Goal: Task Accomplishment & Management: Use online tool/utility

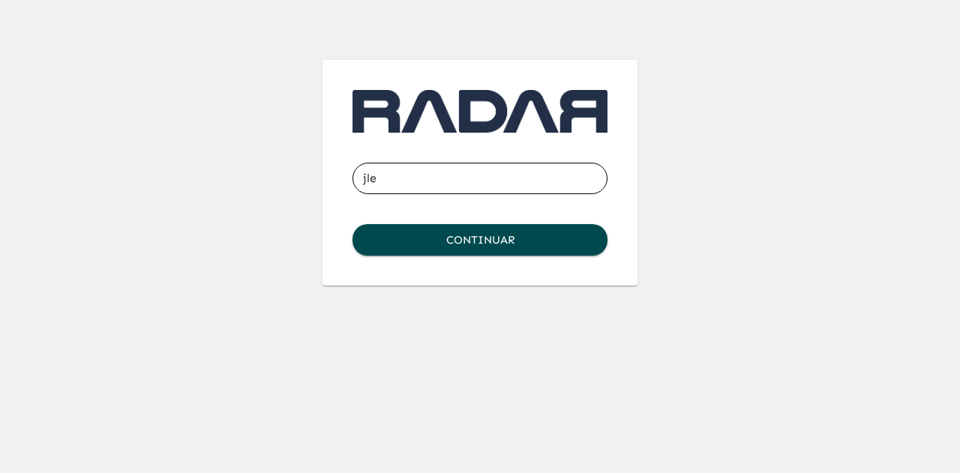
type input "[EMAIL_ADDRESS][DOMAIN_NAME]"
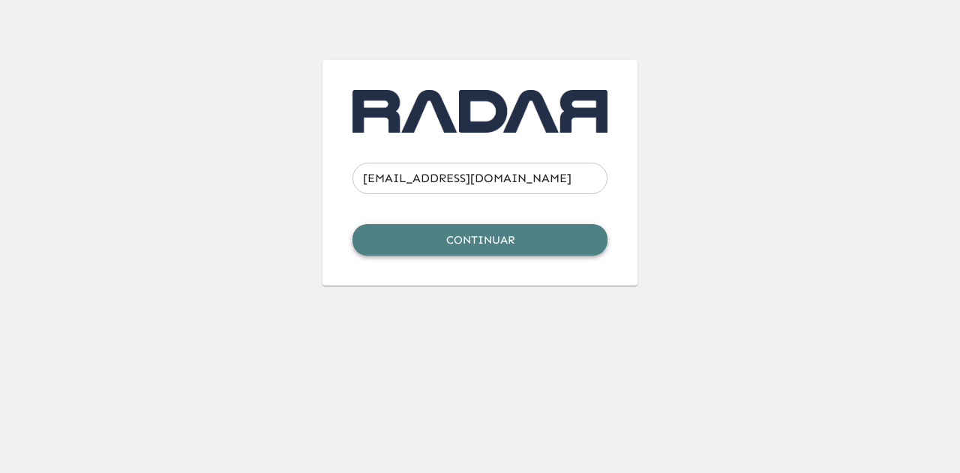
click at [520, 234] on button "Continuar" at bounding box center [479, 239] width 255 height 31
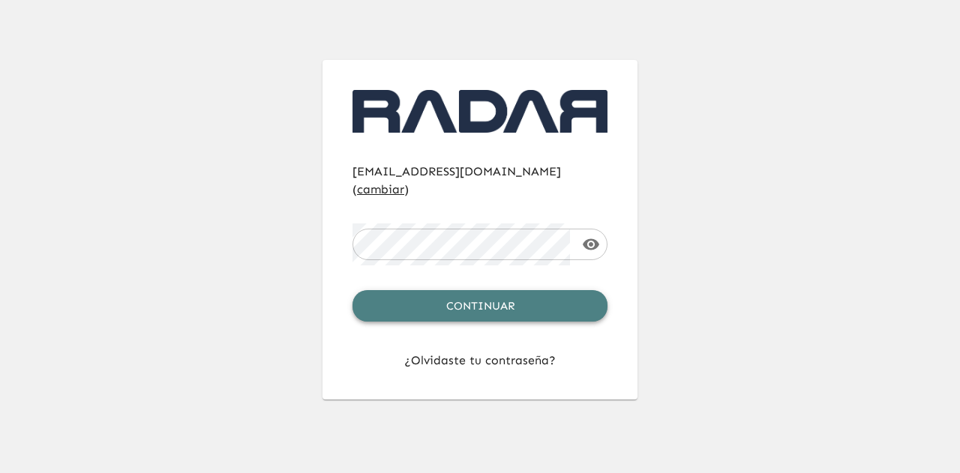
click at [523, 290] on button "Continuar" at bounding box center [479, 305] width 255 height 31
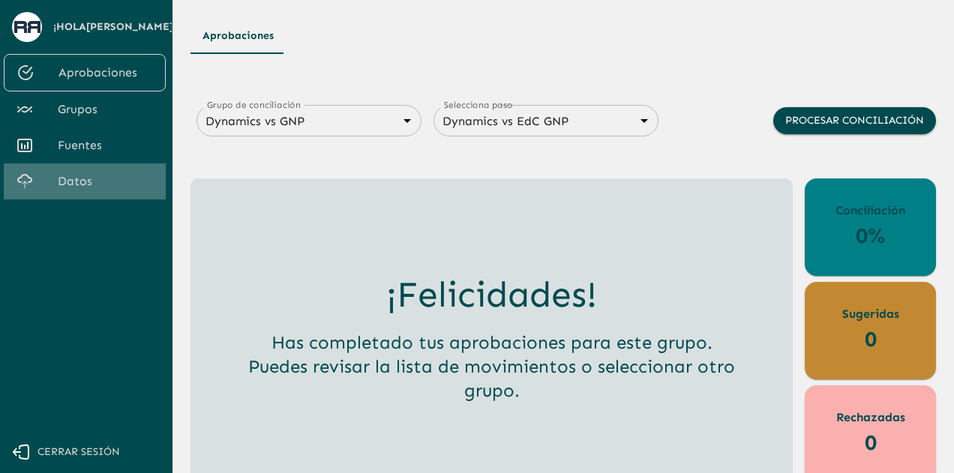
click at [90, 175] on span "Datos" at bounding box center [106, 181] width 96 height 18
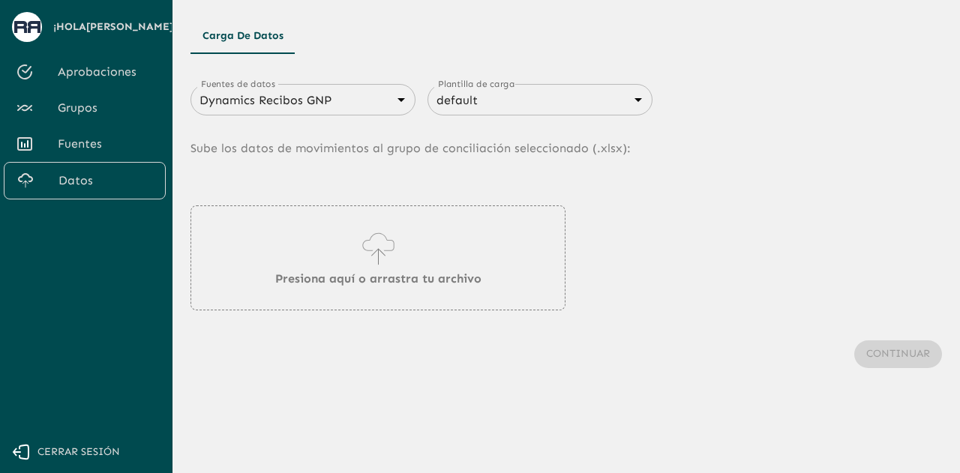
click at [386, 112] on div "Dynamics Recibos GNP 683f283f336112e7999fc7c3 Fuentes de datos" at bounding box center [302, 99] width 225 height 31
click at [386, 107] on div "Dynamics Recibos GNP 683f283f336112e7999fc7c3 Fuentes de datos" at bounding box center [302, 99] width 225 height 31
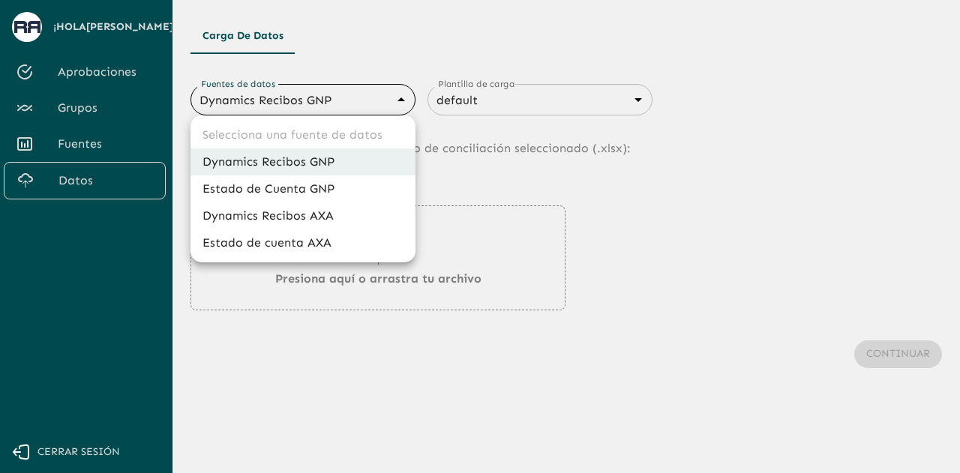
click at [386, 104] on body "Se están procesando los movimientos. Algunas acciones permanecerán deshabilitad…" at bounding box center [480, 236] width 960 height 473
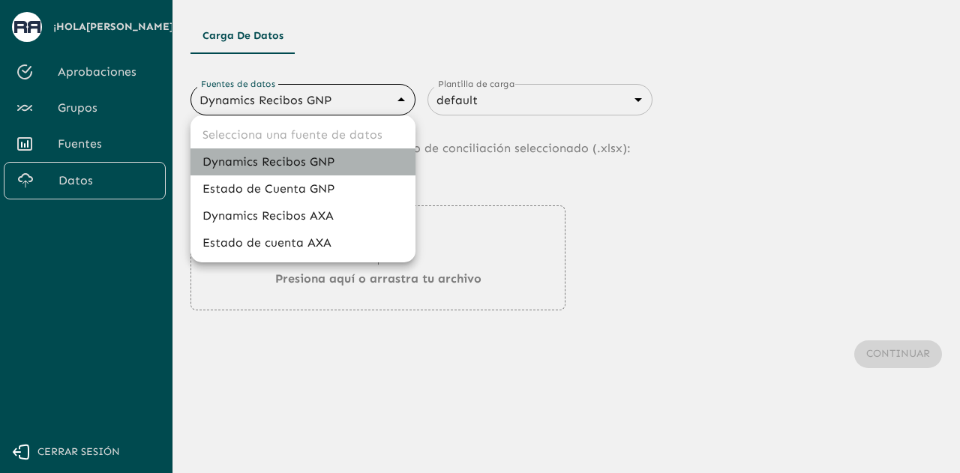
click at [352, 161] on li "Dynamics Recibos GNP" at bounding box center [302, 161] width 225 height 27
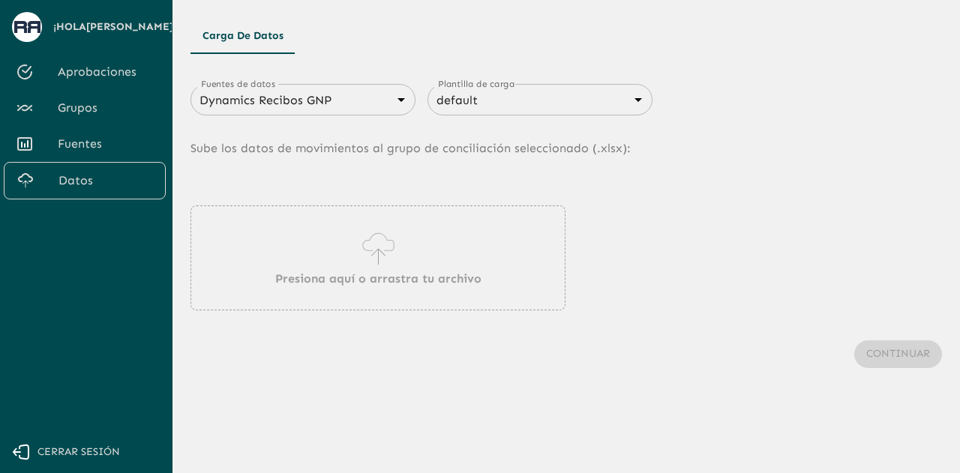
click at [351, 232] on div "Presiona aquí o arrastra tu archivo" at bounding box center [377, 257] width 375 height 105
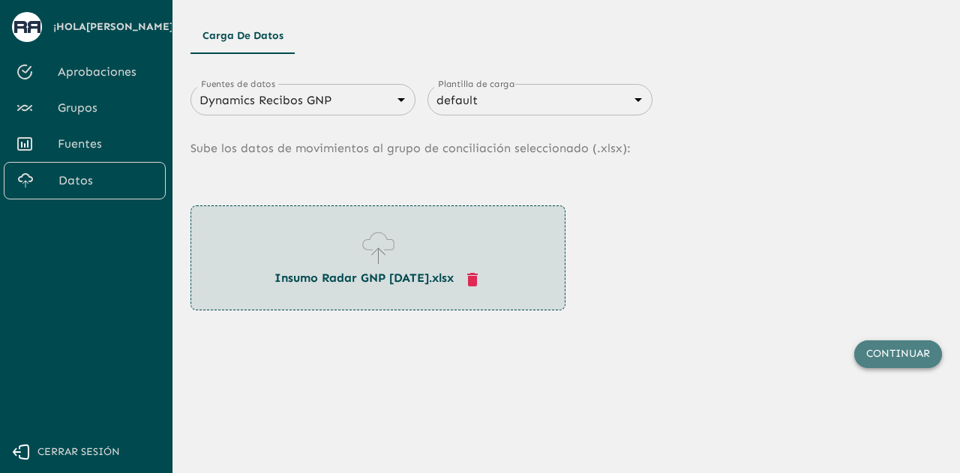
click at [904, 352] on button "Continuar" at bounding box center [898, 354] width 88 height 28
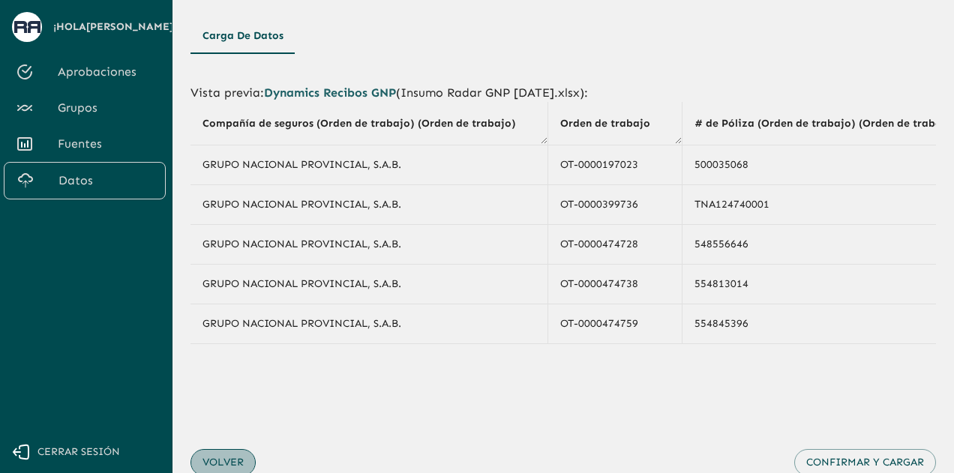
click at [211, 464] on button "Volver" at bounding box center [222, 463] width 65 height 28
